Goal: Check status: Check status

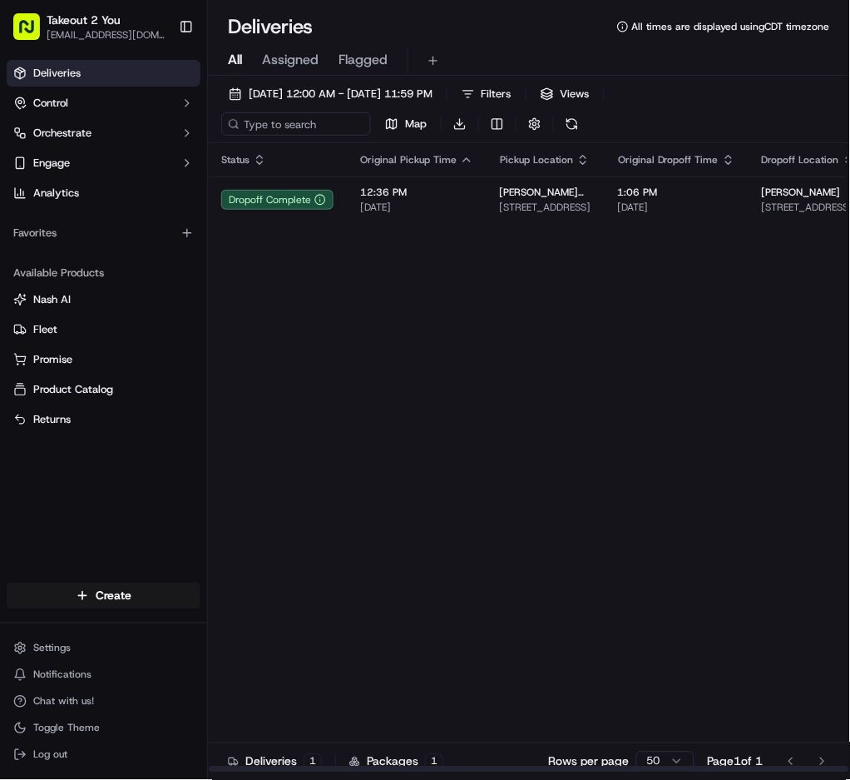
click at [668, 299] on div "Status Original Pickup Time Pickup Location Original Dropoff Time Dropoff Locat…" at bounding box center [635, 458] width 855 height 630
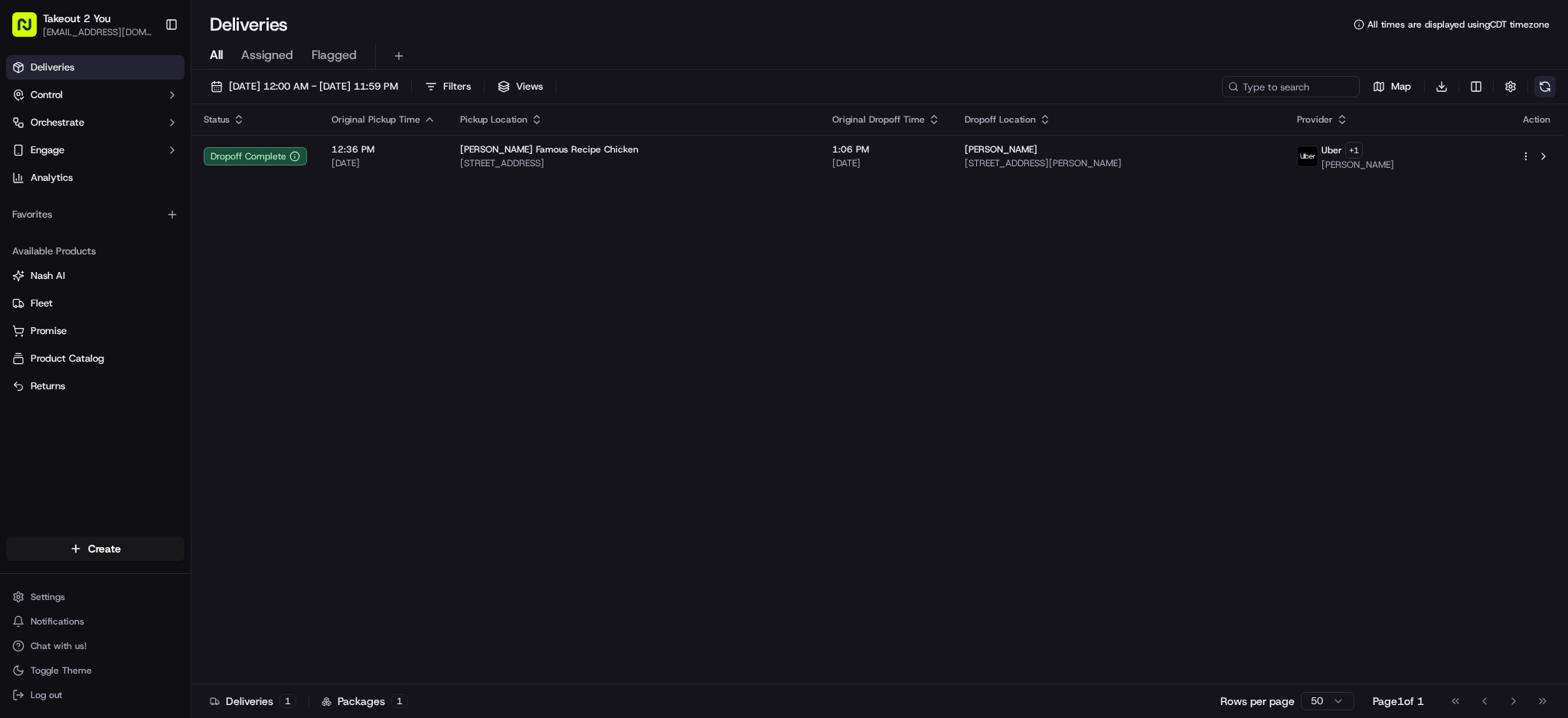
click at [1545, 80] on button at bounding box center [1544, 86] width 21 height 21
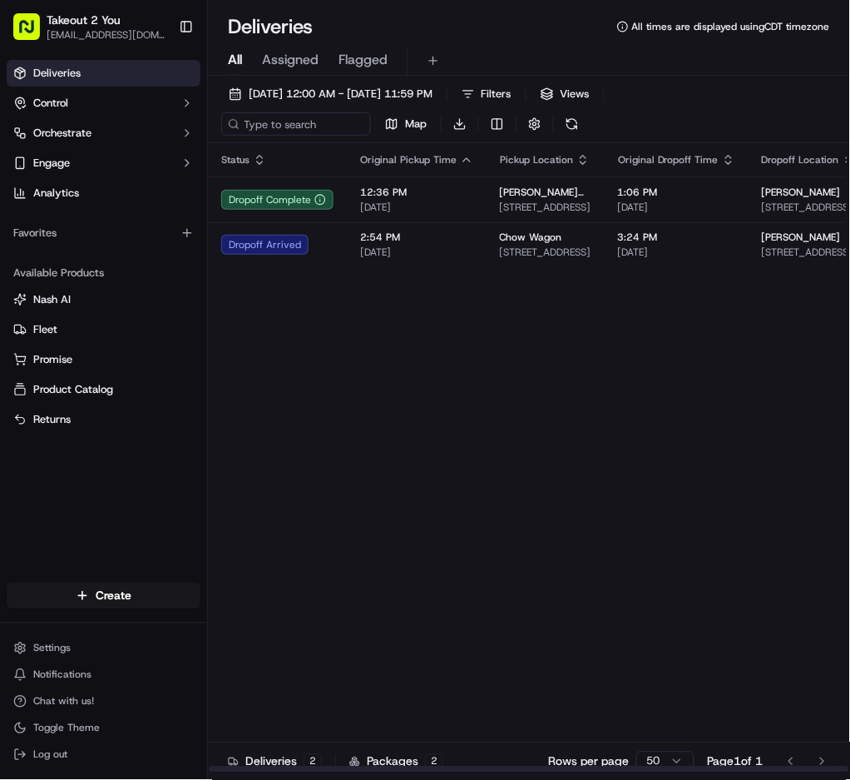
click at [467, 394] on div "Status Original Pickup Time Pickup Location Original Dropoff Time Dropoff Locat…" at bounding box center [635, 458] width 855 height 630
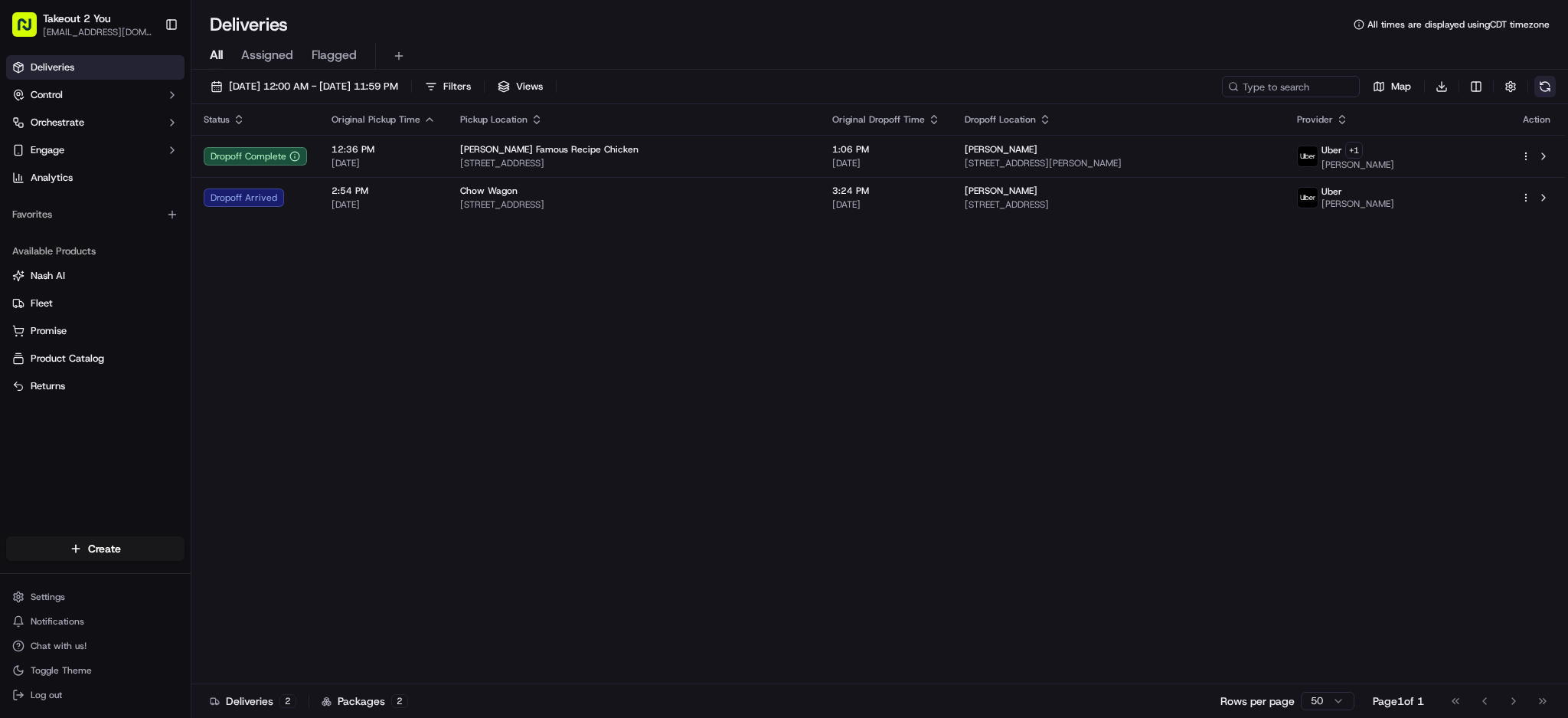
click at [1551, 90] on button at bounding box center [1544, 86] width 21 height 21
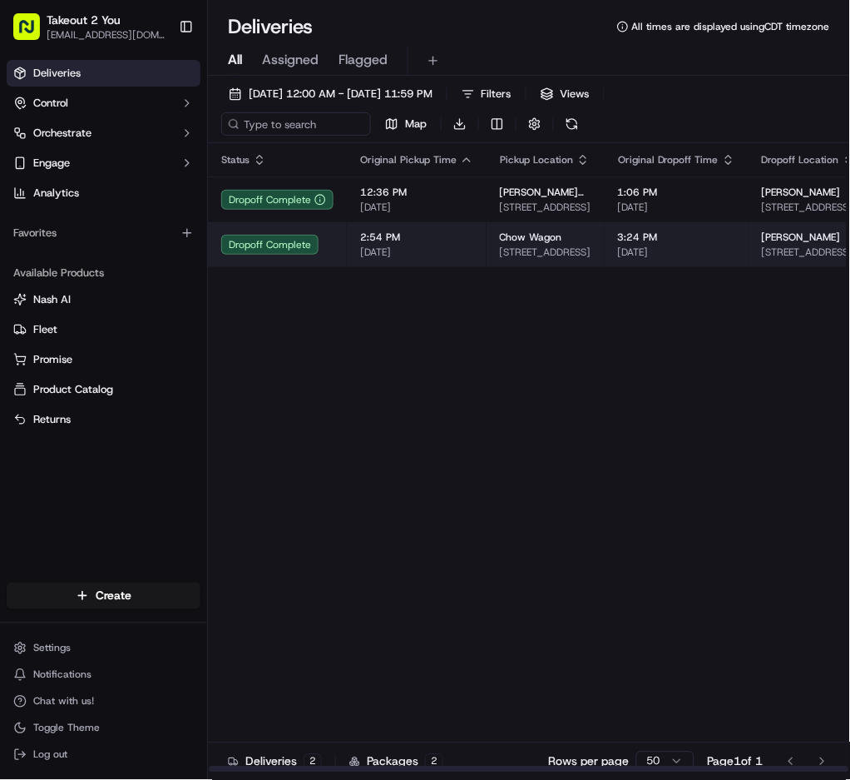
click at [458, 259] on span "[DATE]" at bounding box center [416, 251] width 113 height 13
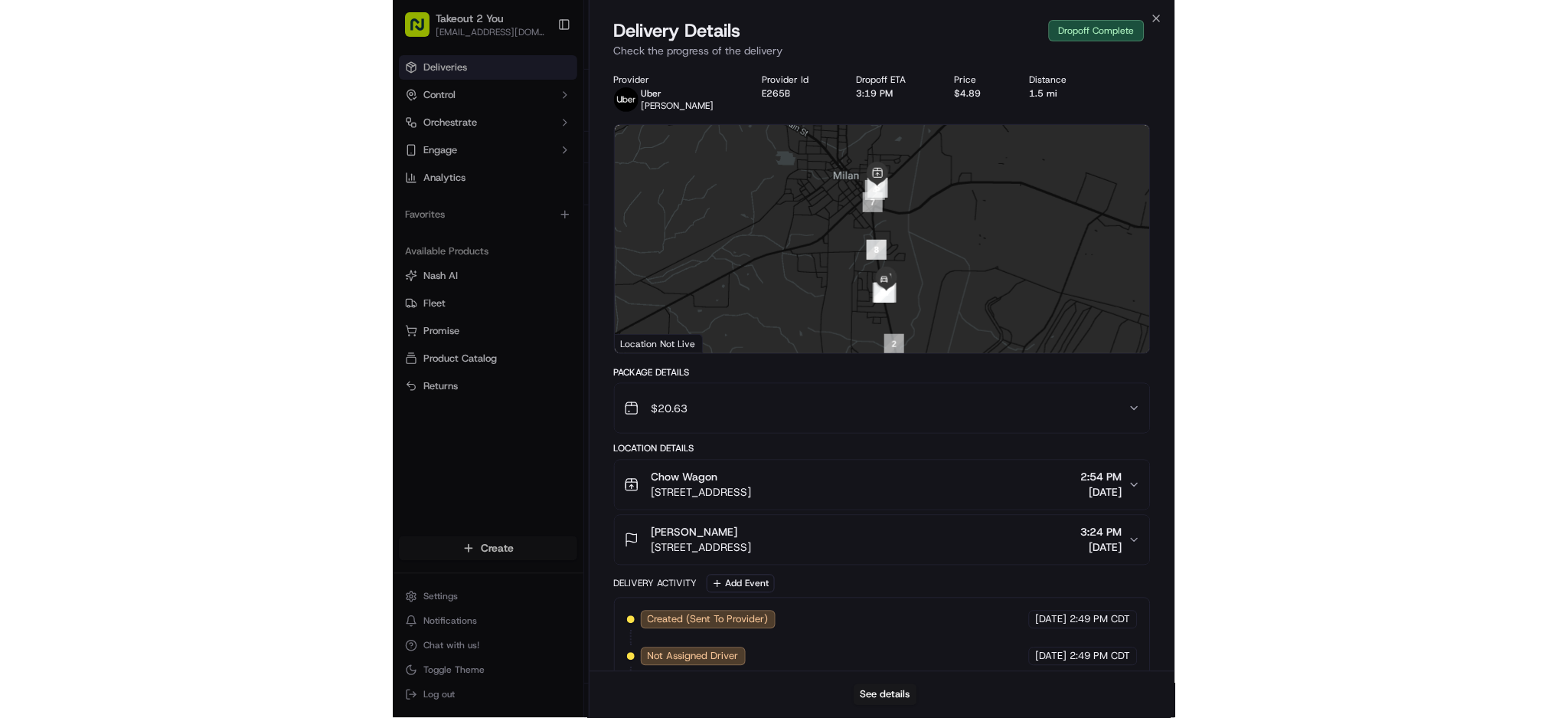
scroll to position [312, 0]
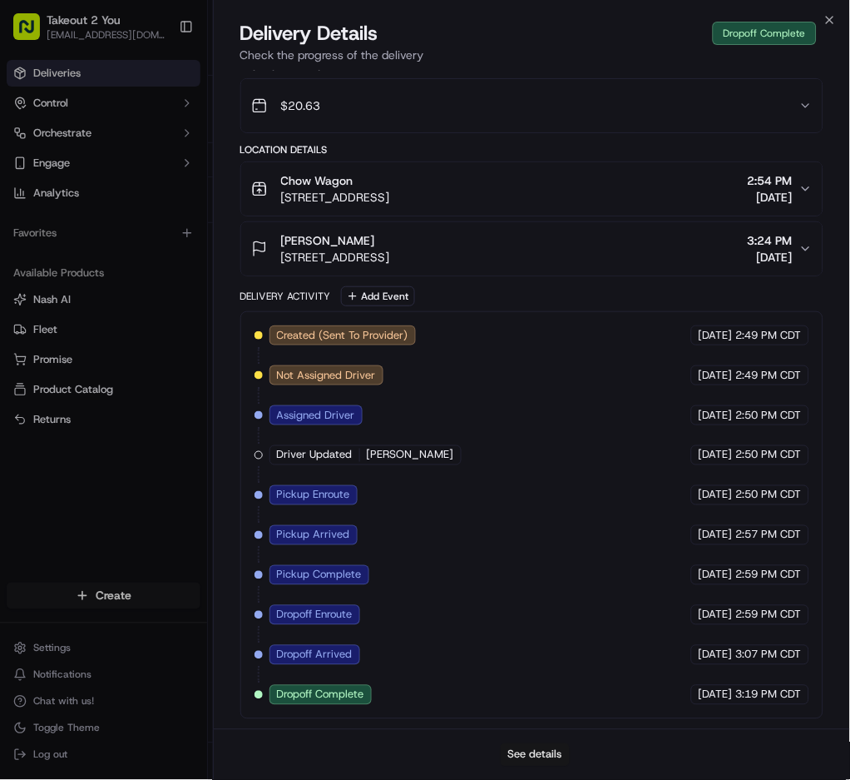
click at [564, 751] on button "See details" at bounding box center [535, 754] width 69 height 23
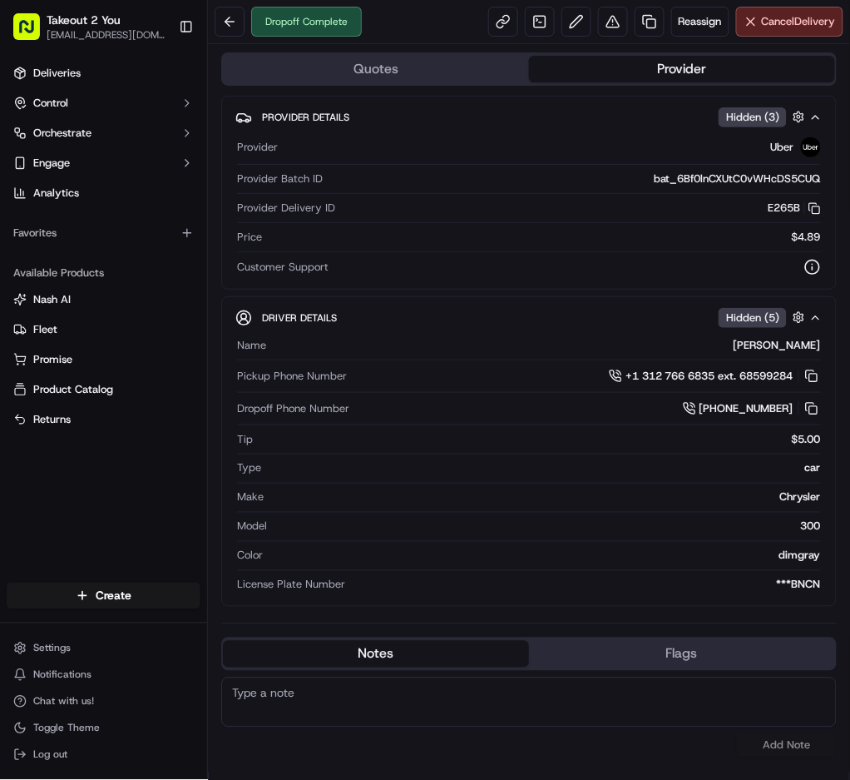
click at [745, 319] on span "Hidden ( 5 )" at bounding box center [752, 317] width 53 height 15
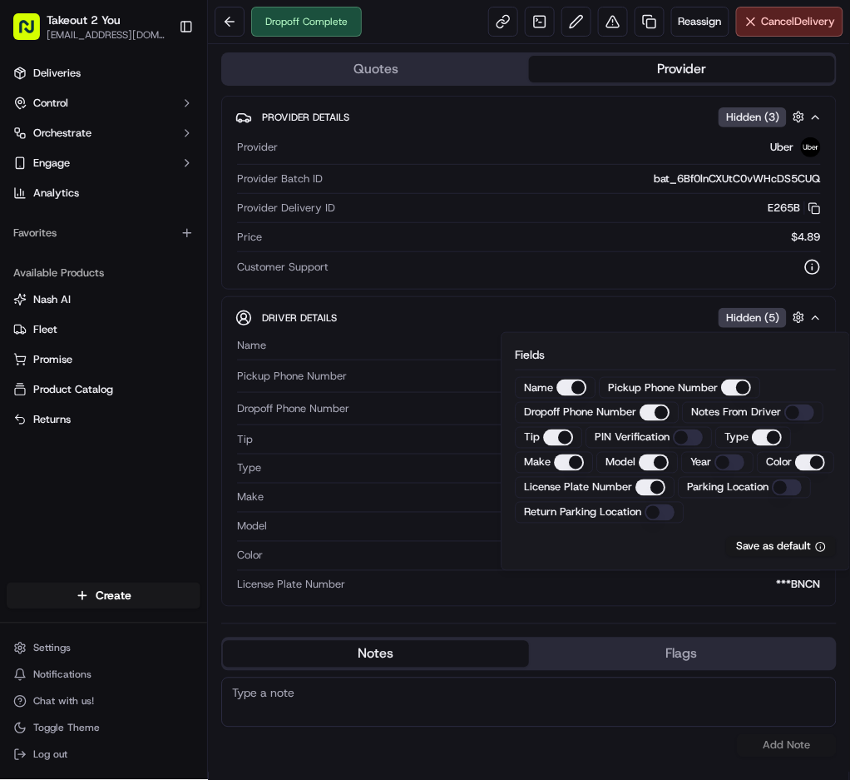
click at [745, 319] on span "Hidden ( 5 )" at bounding box center [752, 317] width 53 height 15
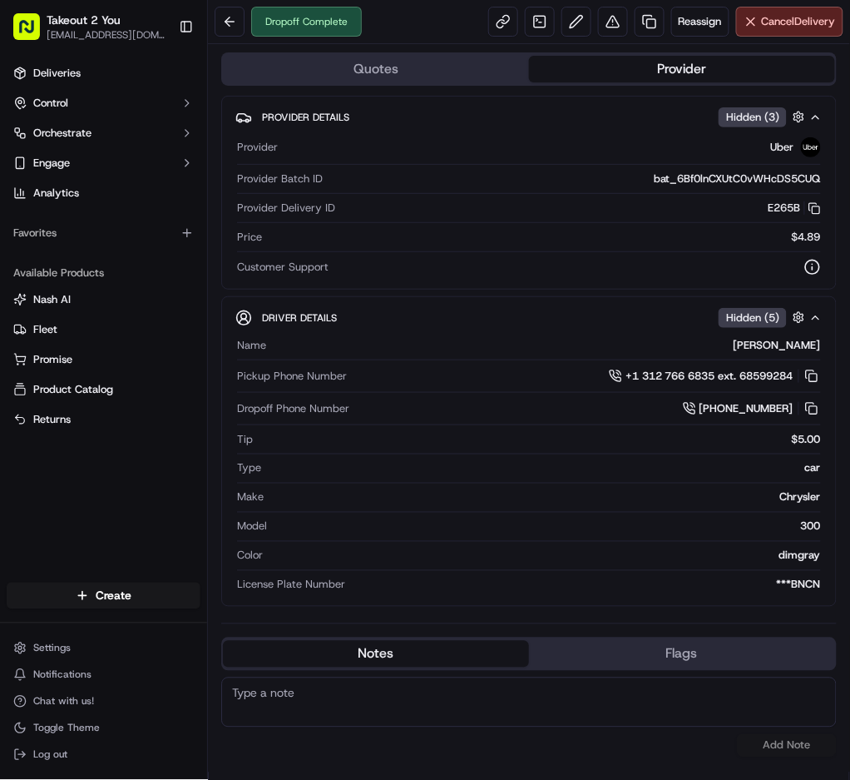
drag, startPoint x: 607, startPoint y: 652, endPoint x: 484, endPoint y: 547, distance: 161.1
click at [484, 547] on div "Name [PERSON_NAME] Pickup Phone Number +1 312 766 6835 ext. 68599284 Dropoff Ph…" at bounding box center [528, 465] width 587 height 268
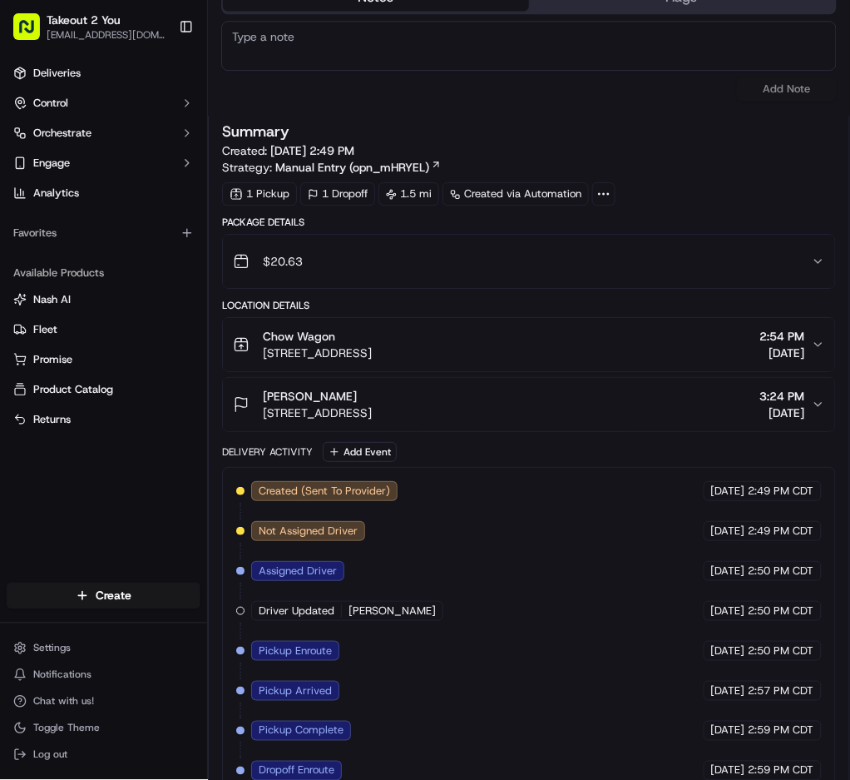
scroll to position [658, 0]
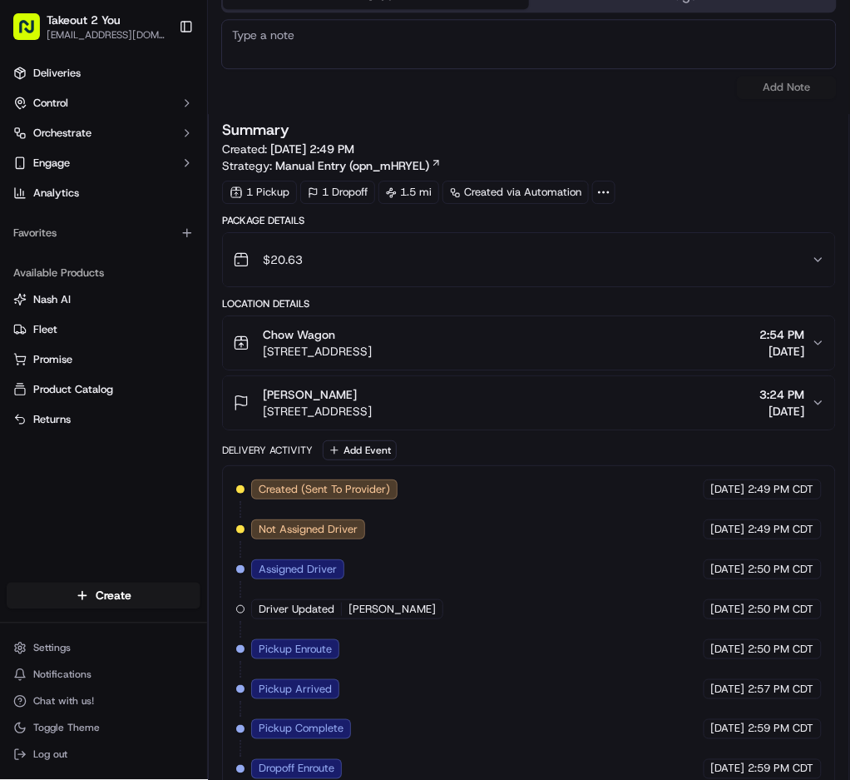
click at [372, 336] on div "Chow Wagon" at bounding box center [317, 334] width 109 height 17
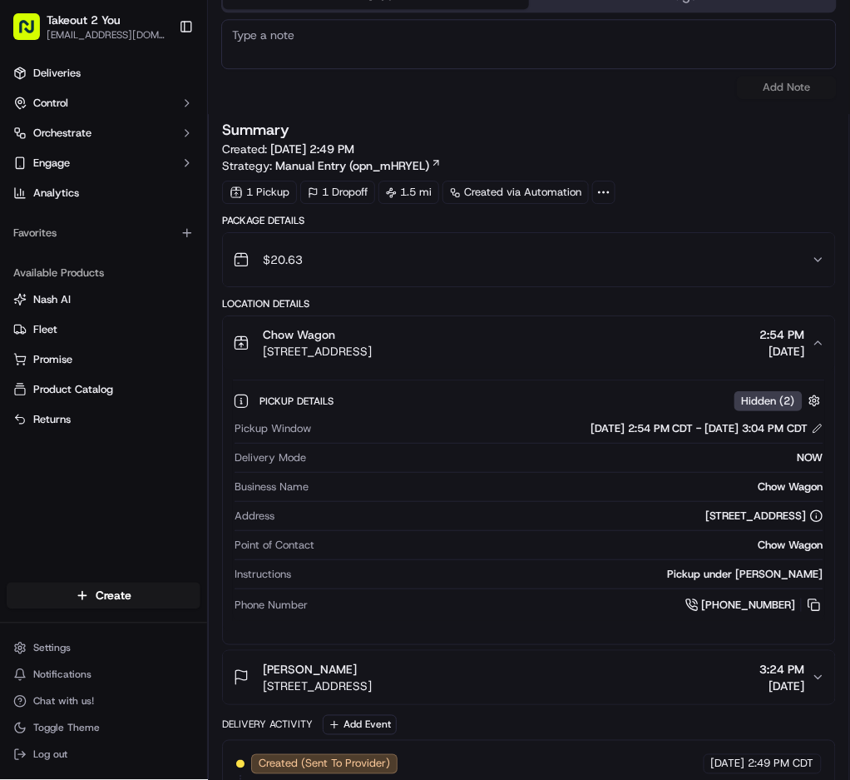
click at [372, 338] on div "Chow Wagon" at bounding box center [317, 334] width 109 height 17
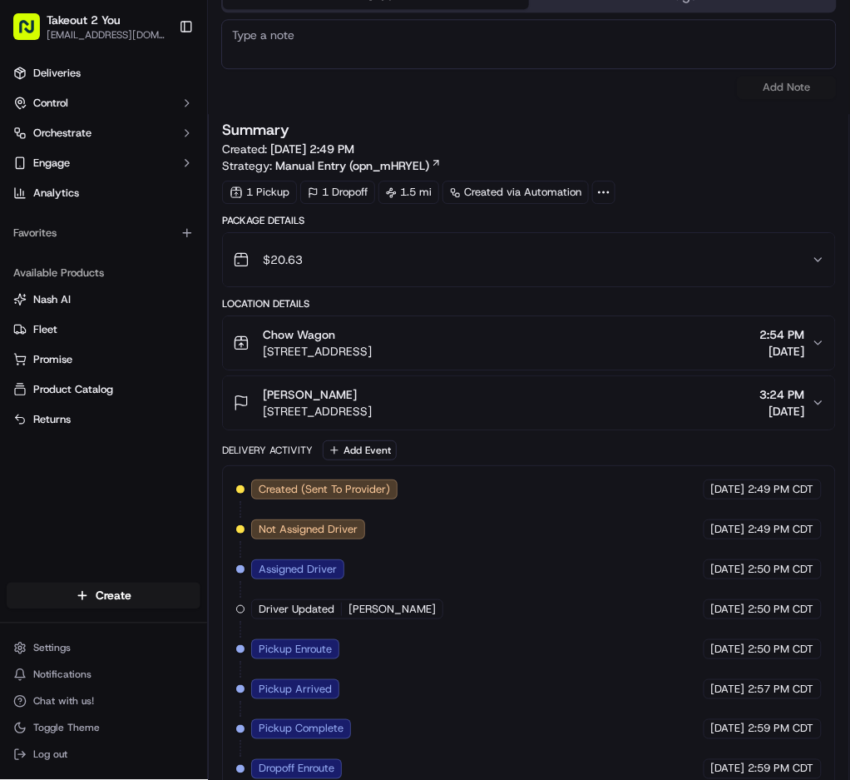
click at [372, 393] on div "[PERSON_NAME]" at bounding box center [317, 394] width 109 height 17
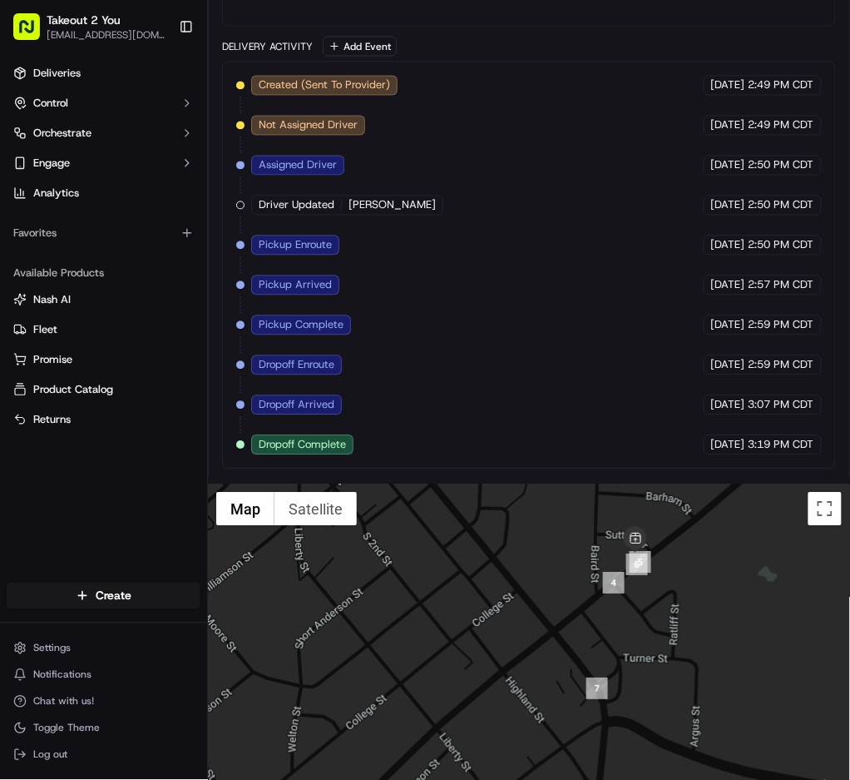
scroll to position [1363, 0]
